Goal: Task Accomplishment & Management: Complete application form

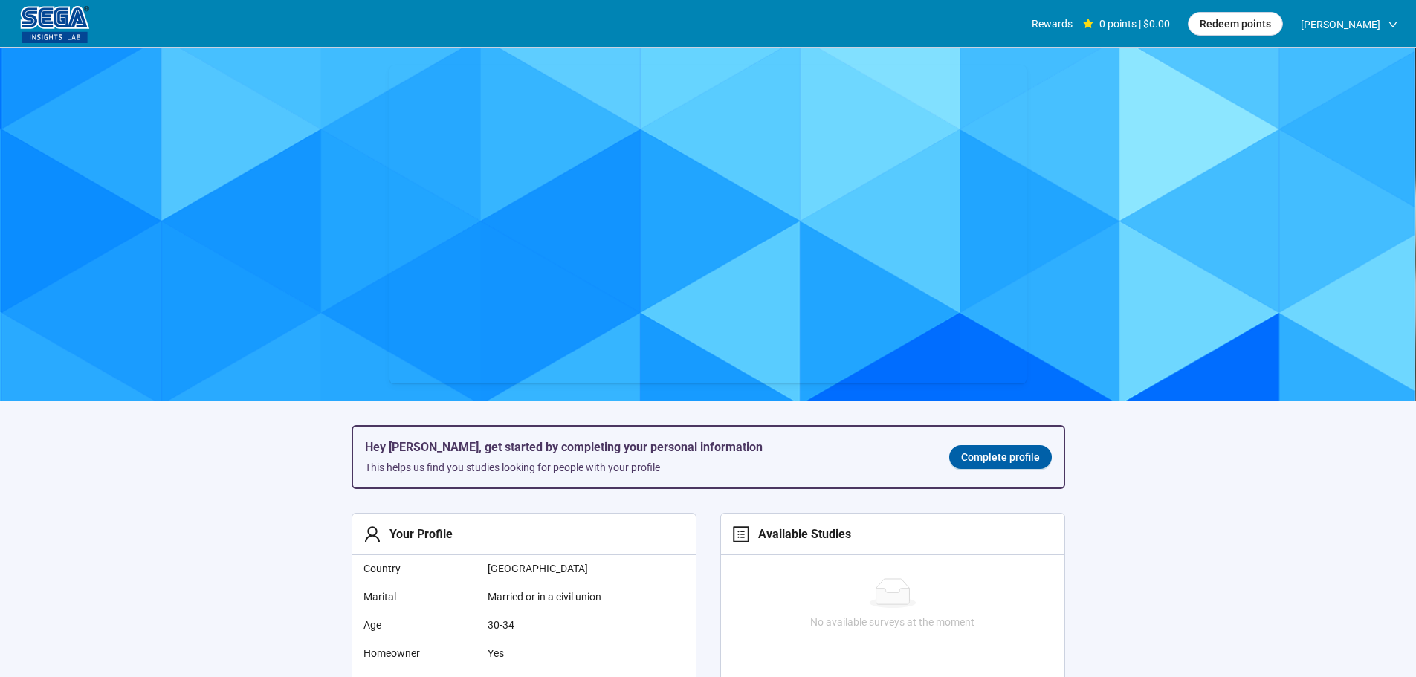
scroll to position [1, 0]
click at [985, 461] on span "Complete profile" at bounding box center [1000, 456] width 79 height 16
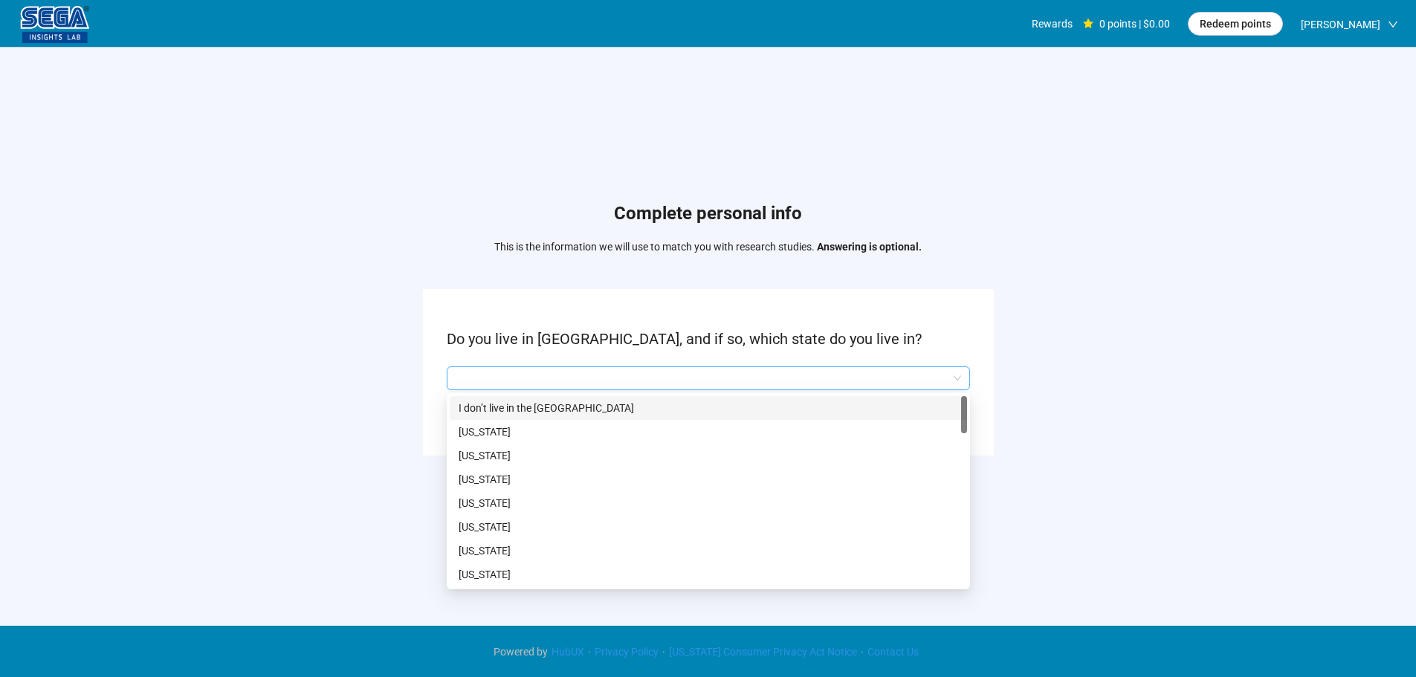
click at [755, 378] on input "search" at bounding box center [708, 378] width 505 height 22
click at [515, 527] on p "[US_STATE]" at bounding box center [708, 527] width 499 height 16
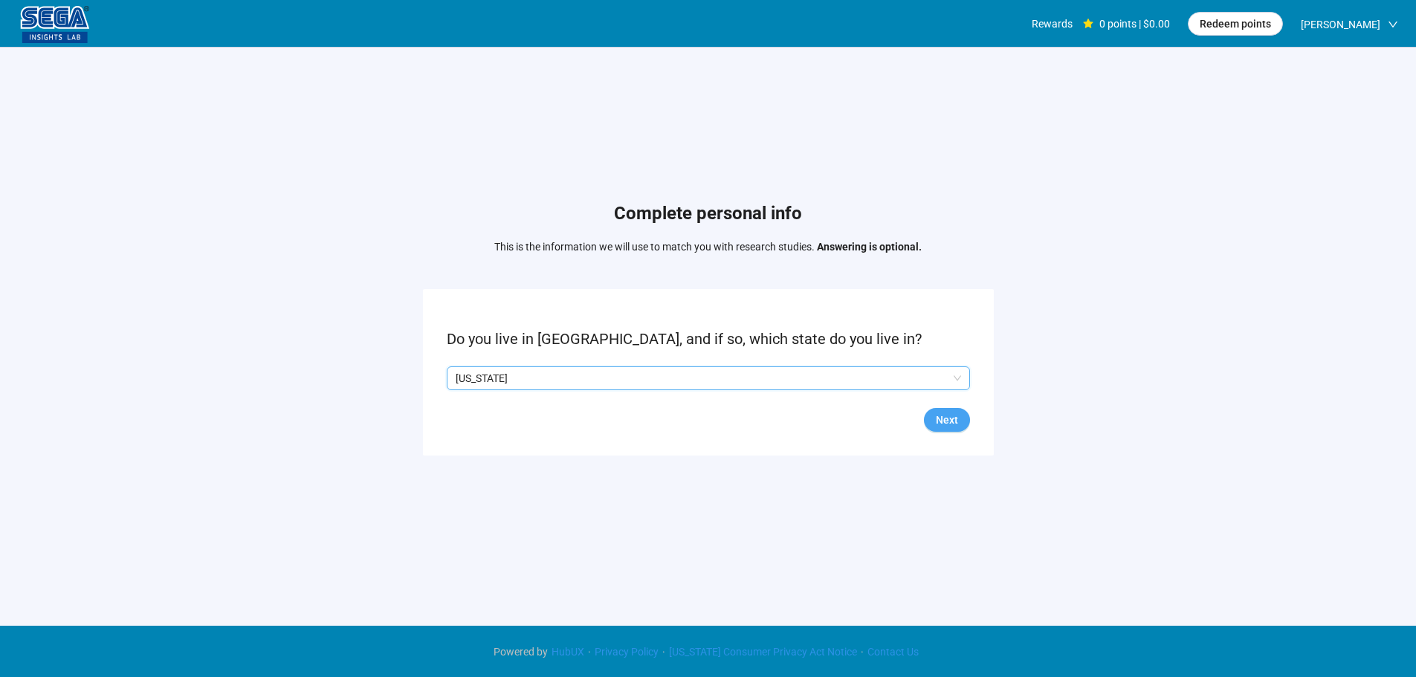
click at [949, 420] on span "Next" at bounding box center [947, 420] width 22 height 16
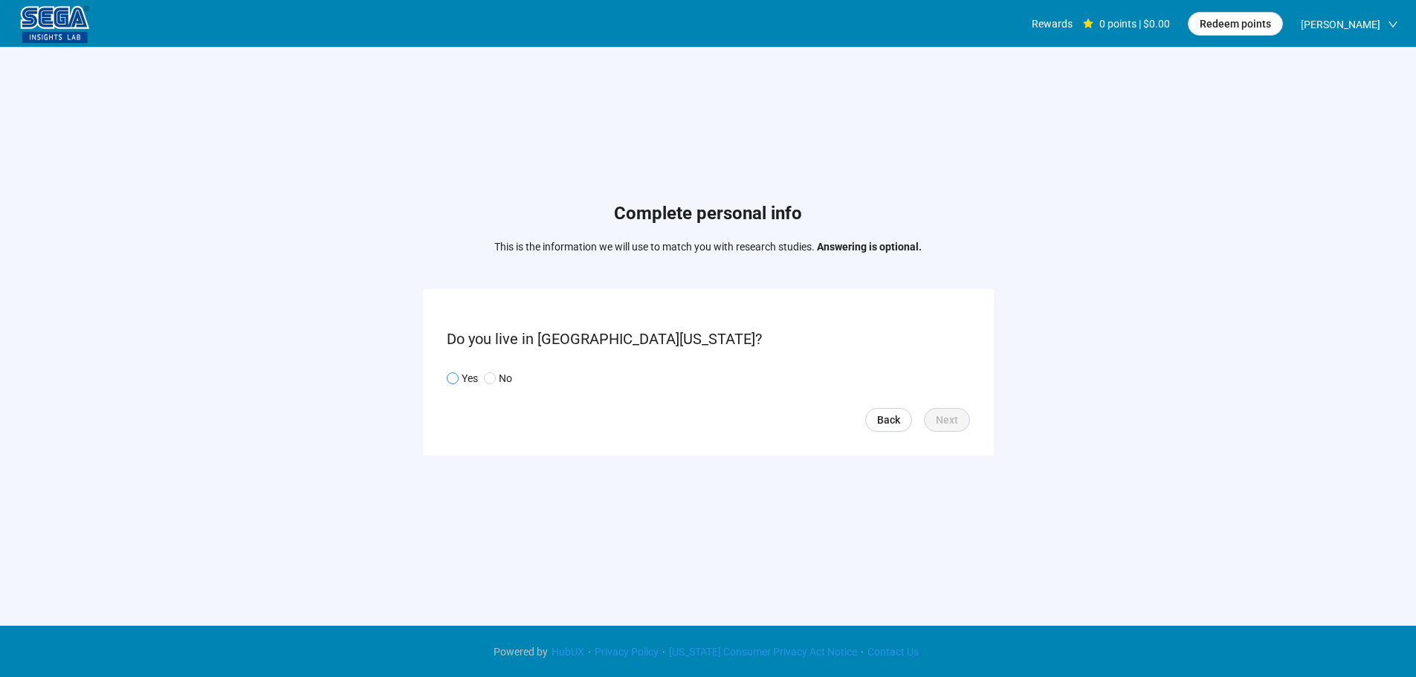
click at [470, 384] on p "Yes" at bounding box center [469, 378] width 16 height 16
click at [933, 422] on button "Next" at bounding box center [947, 420] width 46 height 24
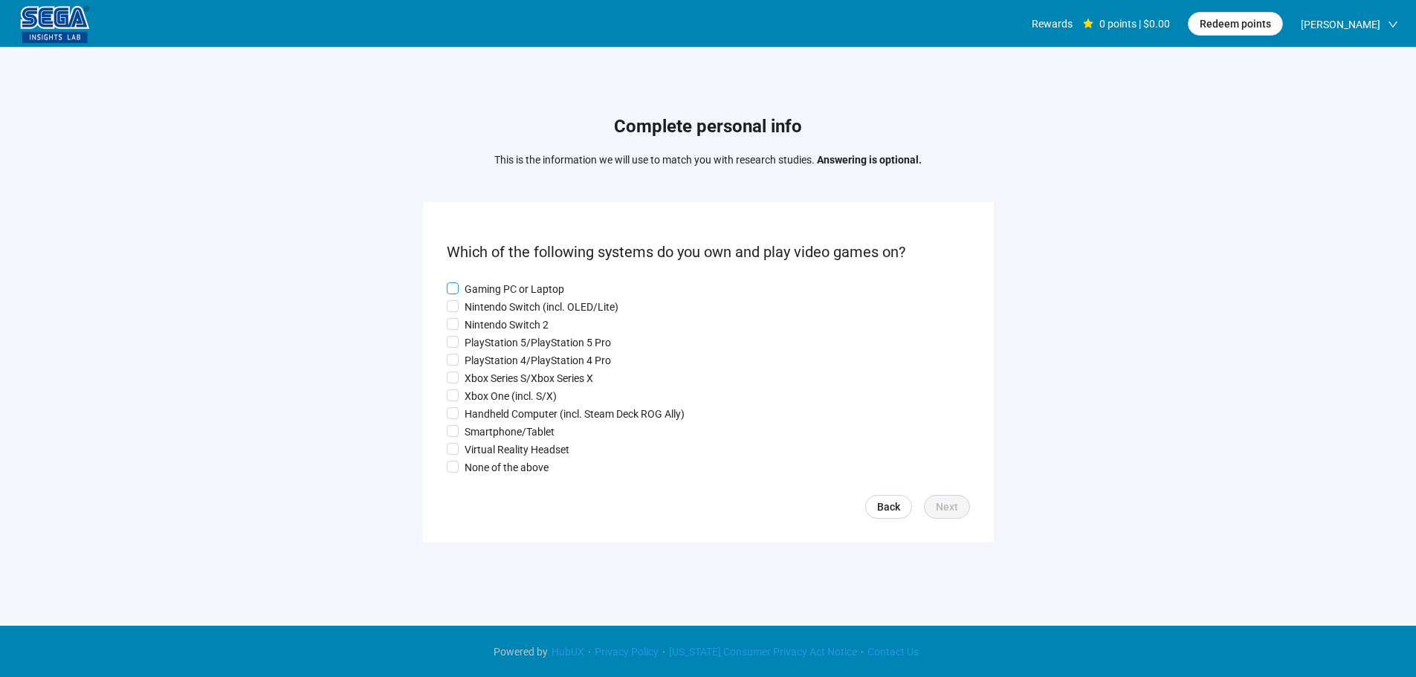
click at [494, 287] on p "Gaming PC or Laptop" at bounding box center [514, 289] width 100 height 16
drag, startPoint x: 496, startPoint y: 313, endPoint x: 498, endPoint y: 352, distance: 38.7
click at [496, 314] on div "Gaming PC or Laptop Nintendo Switch (incl. OLED/Lite) Nintendo Switch 2 PlaySta…" at bounding box center [708, 378] width 523 height 195
drag, startPoint x: 498, startPoint y: 354, endPoint x: 497, endPoint y: 377, distance: 23.0
click at [498, 358] on p "PlayStation 4/PlayStation 4 Pro" at bounding box center [537, 360] width 146 height 16
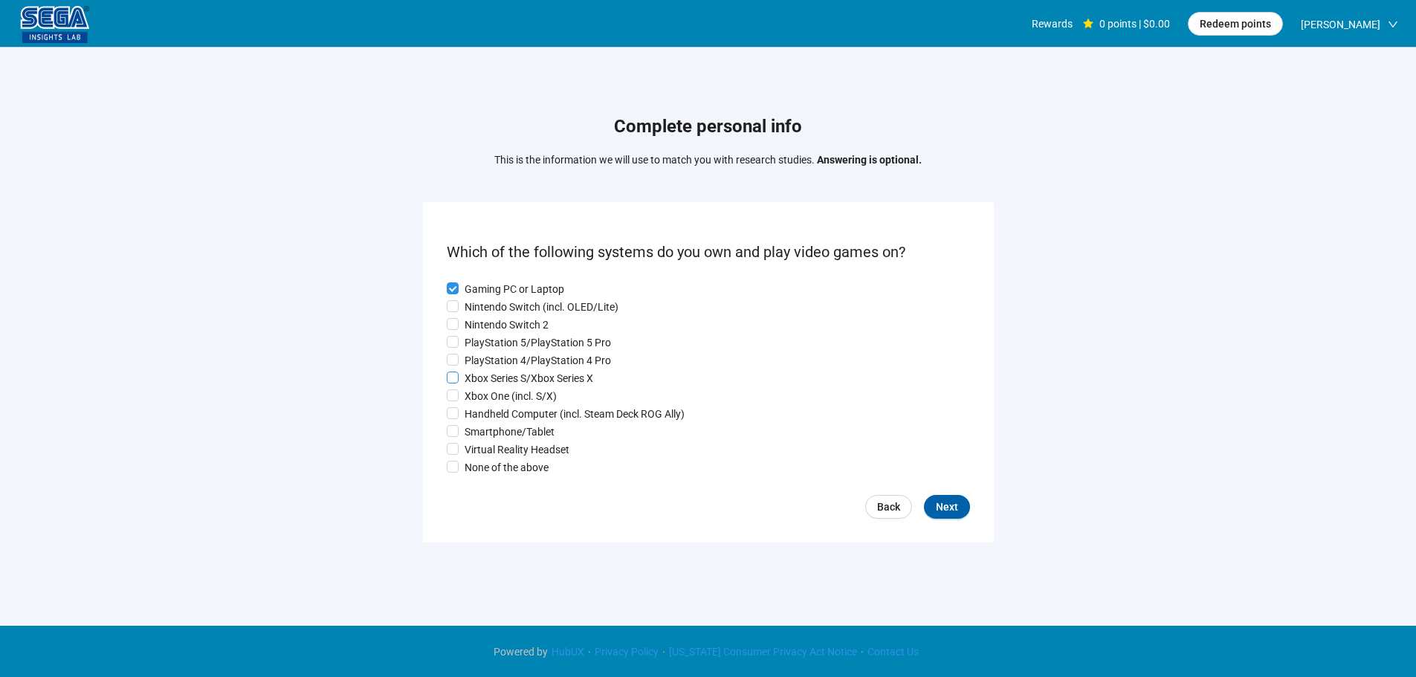
click at [497, 381] on p "Xbox Series S/Xbox Series X" at bounding box center [528, 378] width 129 height 16
click at [494, 420] on p "Handheld Computer (incl. Steam Deck ROG Ally)" at bounding box center [574, 414] width 220 height 16
click at [494, 436] on p "Smartphone/Tablet" at bounding box center [509, 432] width 90 height 16
click at [499, 334] on p "PlayStation 5/PlayStation 5 Pro" at bounding box center [537, 342] width 146 height 16
click at [500, 317] on p "Nintendo Switch 2" at bounding box center [506, 325] width 84 height 16
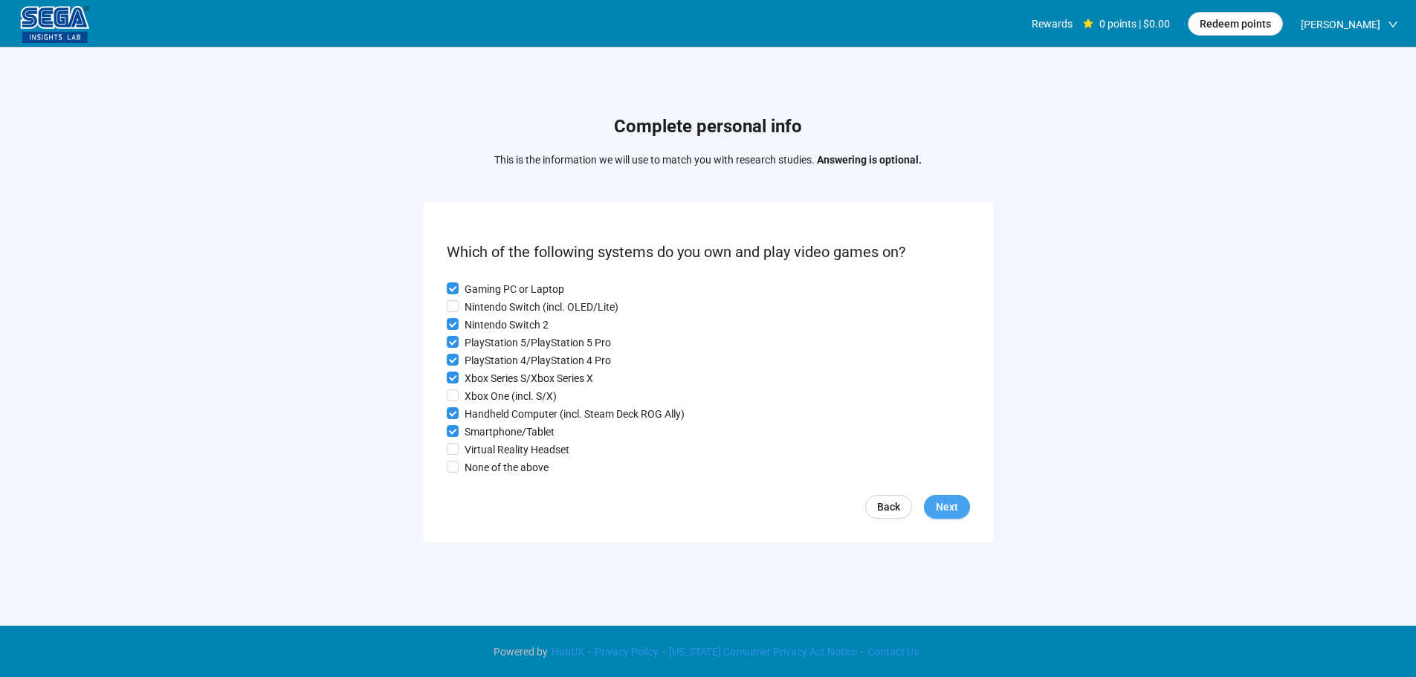
click at [939, 505] on button "Next" at bounding box center [947, 507] width 46 height 24
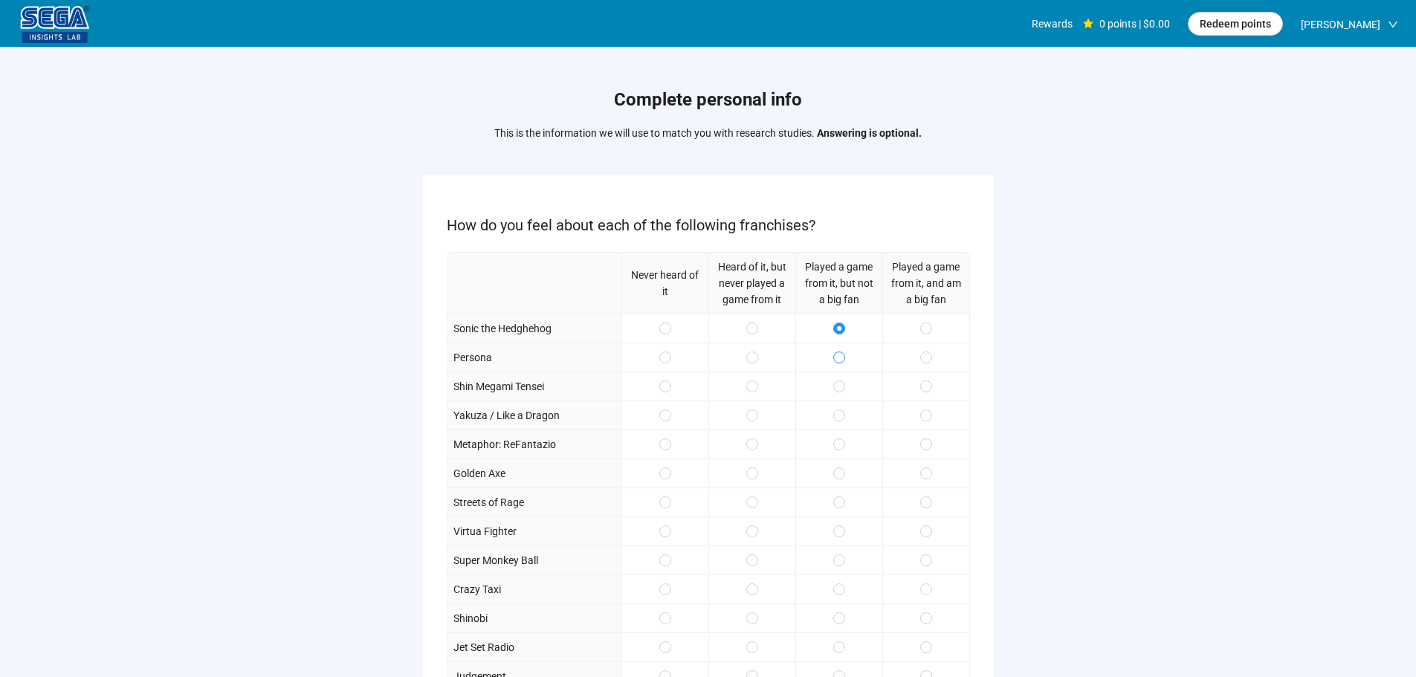
click at [836, 351] on label at bounding box center [839, 357] width 12 height 16
click at [930, 415] on span at bounding box center [926, 415] width 12 height 12
click at [922, 443] on span at bounding box center [926, 444] width 12 height 12
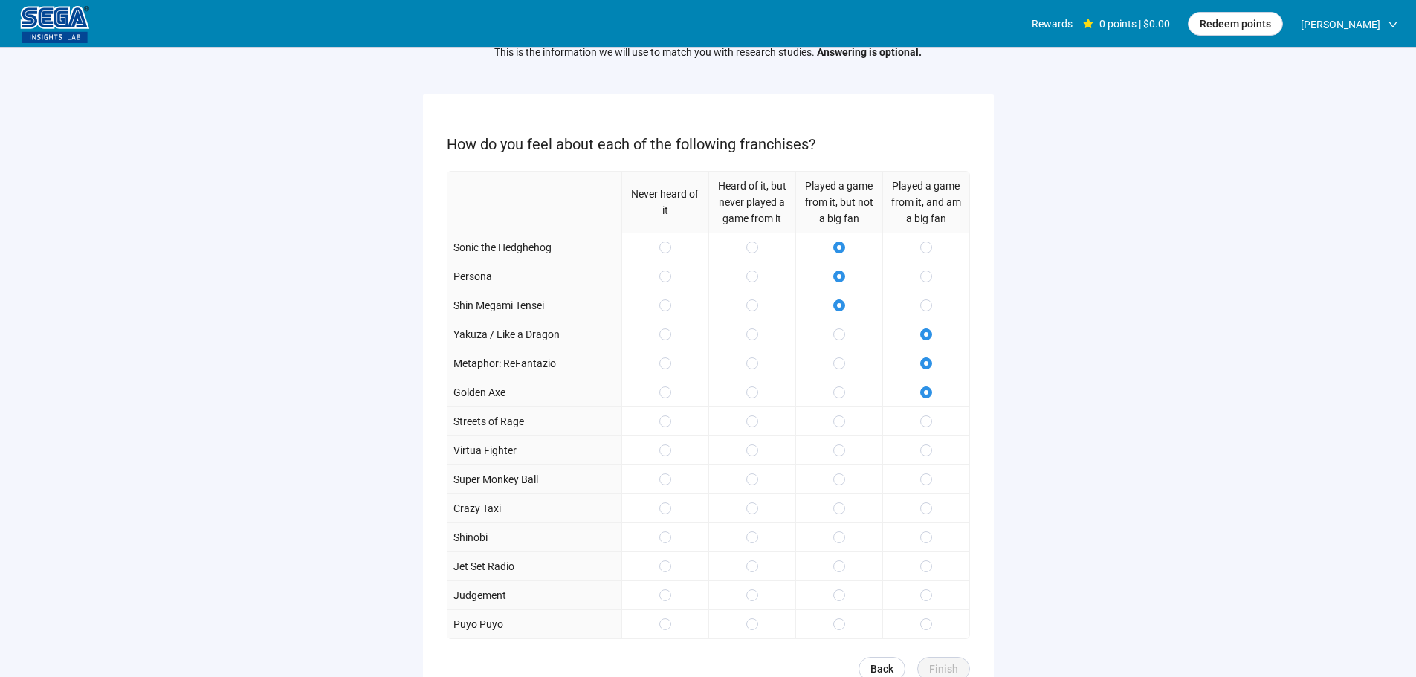
scroll to position [149, 0]
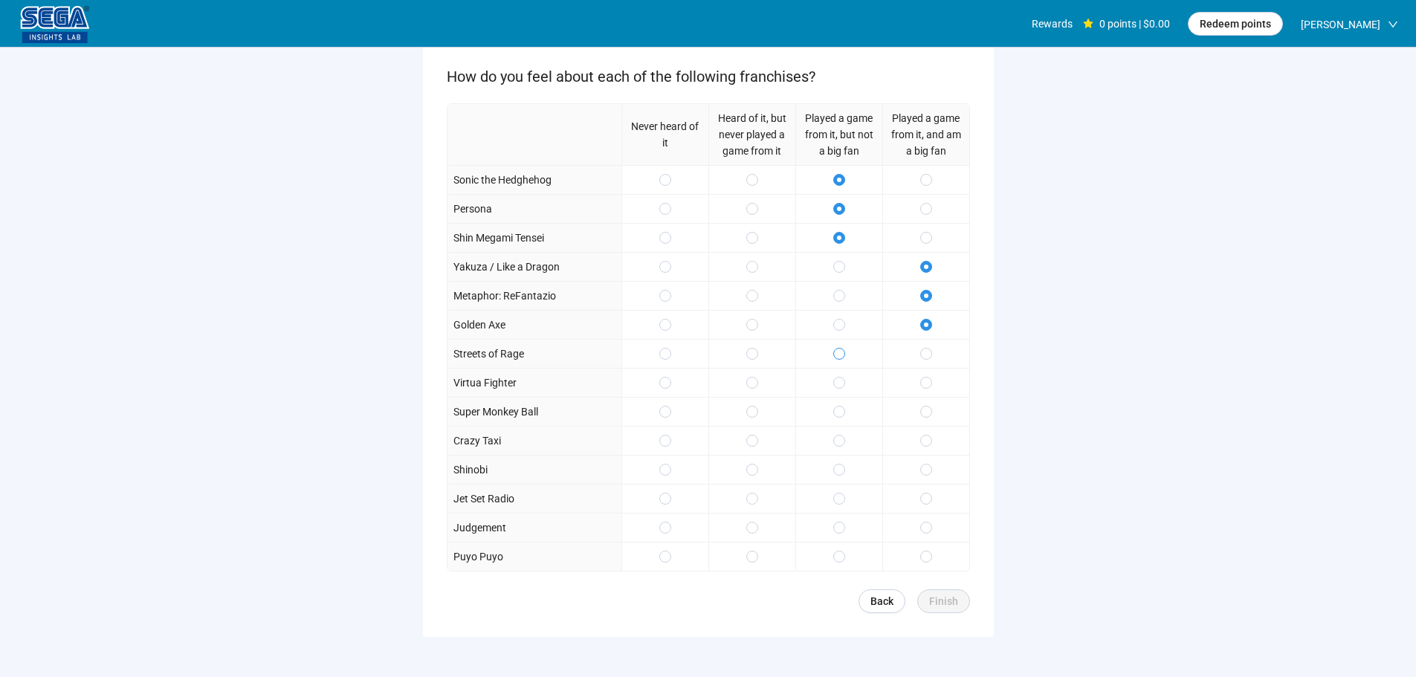
click at [843, 351] on div at bounding box center [838, 353] width 87 height 29
click at [838, 360] on label at bounding box center [839, 354] width 12 height 16
drag, startPoint x: 932, startPoint y: 474, endPoint x: 933, endPoint y: 483, distance: 8.9
click at [933, 477] on div at bounding box center [925, 469] width 87 height 29
click at [932, 498] on div at bounding box center [925, 498] width 87 height 29
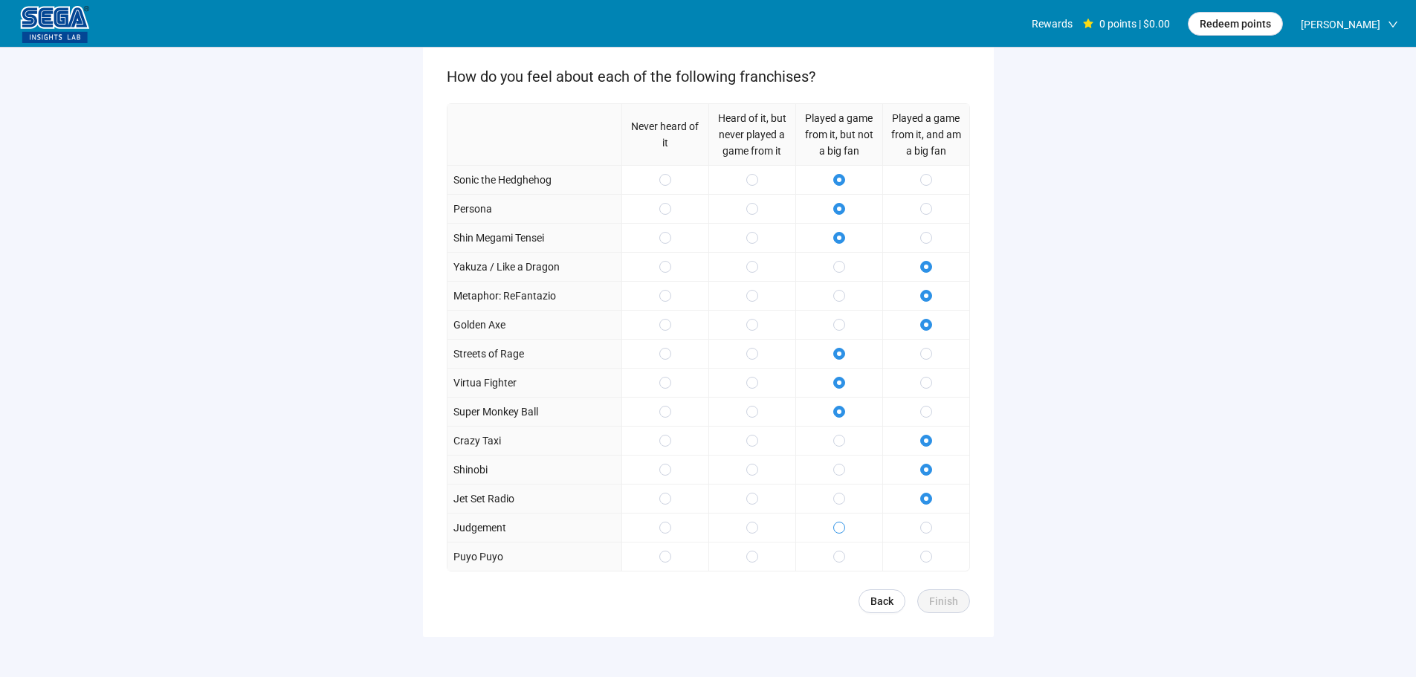
drag, startPoint x: 843, startPoint y: 522, endPoint x: 840, endPoint y: 551, distance: 29.9
click at [843, 522] on span at bounding box center [839, 528] width 12 height 12
click at [946, 594] on span "Finish" at bounding box center [943, 601] width 29 height 16
